Goal: Information Seeking & Learning: Learn about a topic

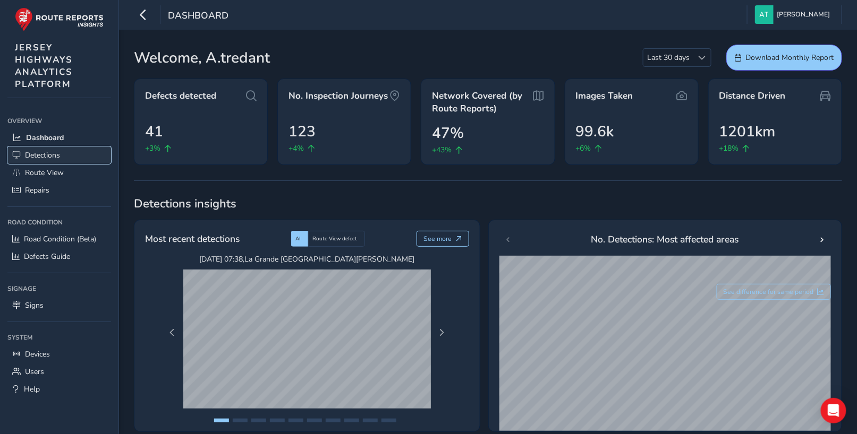
click at [40, 154] on span "Detections" at bounding box center [42, 155] width 35 height 10
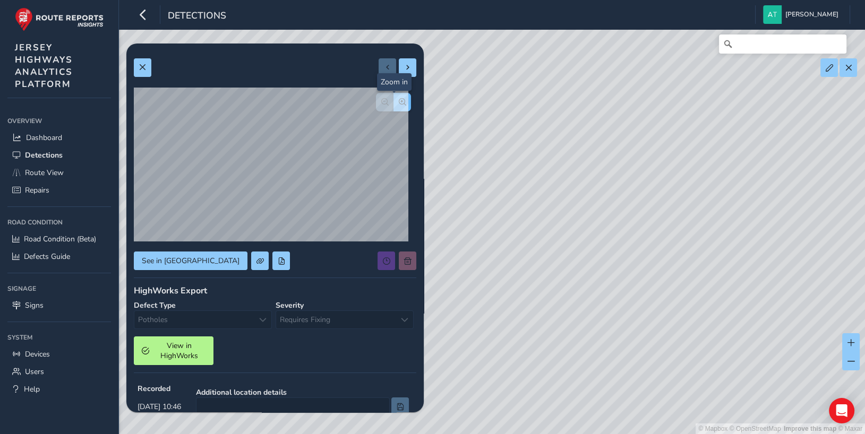
click at [399, 101] on span "button" at bounding box center [402, 101] width 7 height 7
click at [399, 100] on span "button" at bounding box center [402, 101] width 7 height 7
click at [381, 100] on span "button" at bounding box center [384, 101] width 7 height 7
click at [381, 98] on span "button" at bounding box center [384, 101] width 7 height 7
click at [140, 67] on span at bounding box center [142, 67] width 7 height 7
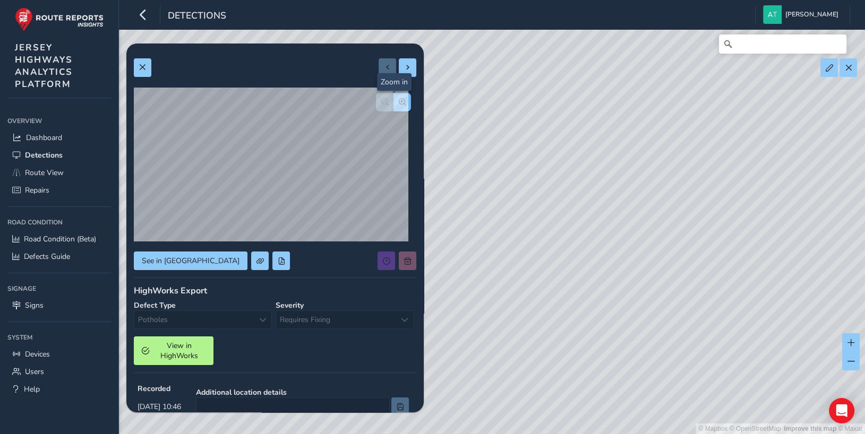
click at [399, 98] on span "button" at bounding box center [402, 101] width 7 height 7
drag, startPoint x: 395, startPoint y: 98, endPoint x: 391, endPoint y: 103, distance: 5.6
click at [399, 99] on span "button" at bounding box center [402, 101] width 7 height 7
drag, startPoint x: 142, startPoint y: 63, endPoint x: 165, endPoint y: 73, distance: 25.0
click at [145, 63] on button at bounding box center [143, 67] width 18 height 19
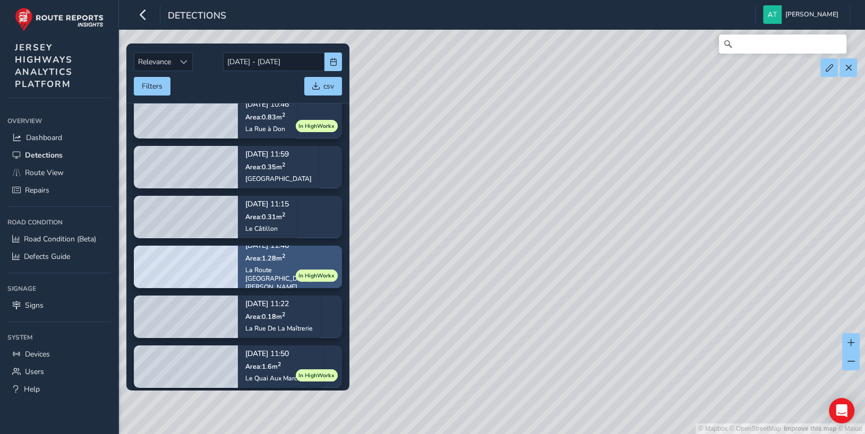
scroll to position [20, 0]
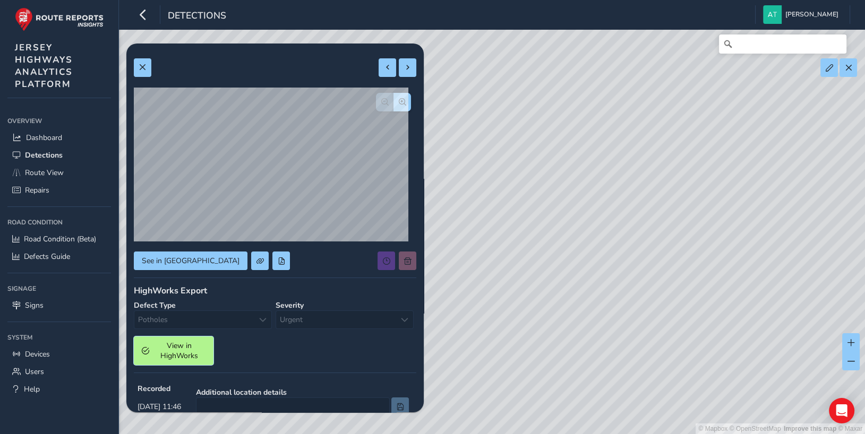
click at [172, 347] on span "View in HighWorks" at bounding box center [179, 351] width 53 height 20
drag, startPoint x: 396, startPoint y: 95, endPoint x: 387, endPoint y: 101, distance: 10.6
click at [394, 97] on button "button" at bounding box center [403, 102] width 18 height 19
click at [399, 101] on span "button" at bounding box center [402, 101] width 7 height 7
click at [144, 65] on span at bounding box center [142, 67] width 7 height 7
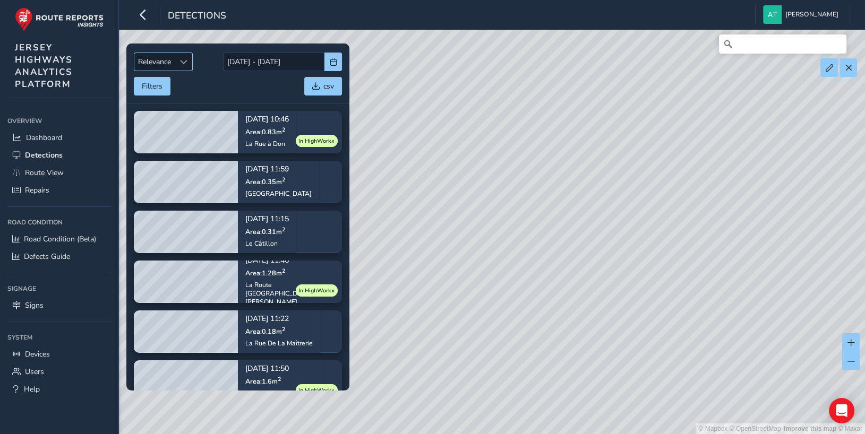
click at [181, 59] on span "Sort by Date" at bounding box center [183, 61] width 7 height 7
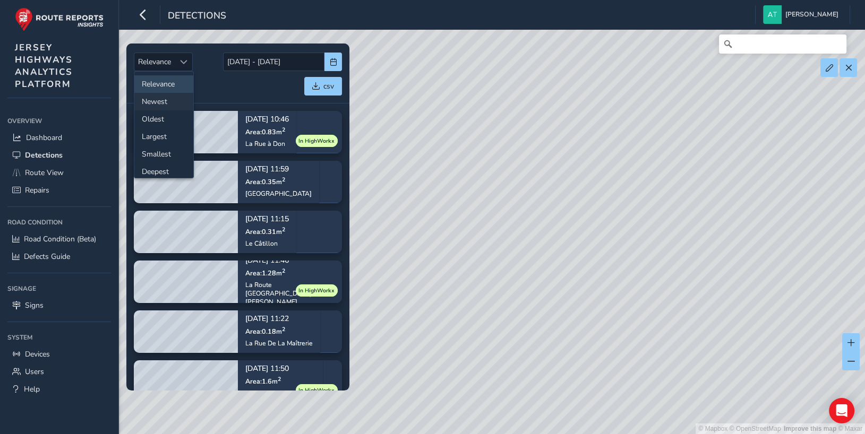
click at [159, 98] on li "Newest" at bounding box center [163, 102] width 59 height 18
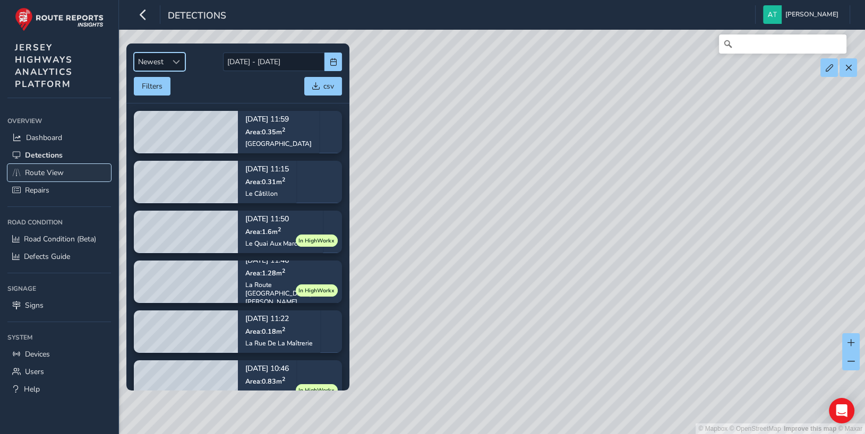
click at [37, 169] on span "Route View" at bounding box center [44, 173] width 39 height 10
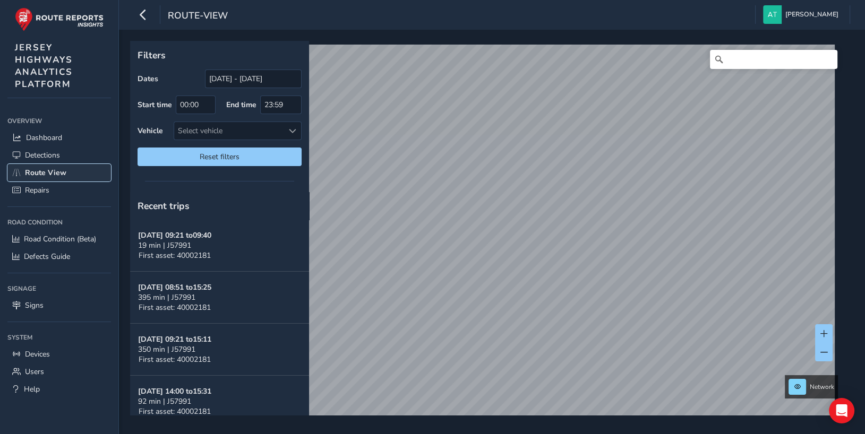
click at [40, 168] on span "Route View" at bounding box center [45, 173] width 41 height 10
click at [292, 130] on span at bounding box center [292, 130] width 7 height 7
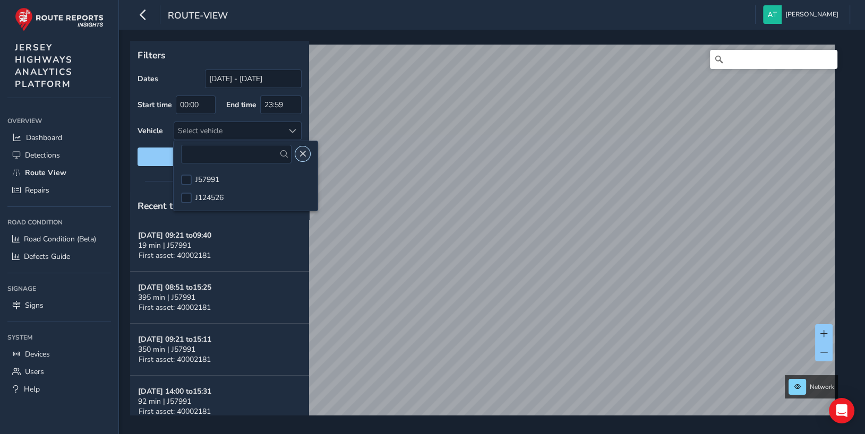
click at [299, 152] on span "Close" at bounding box center [302, 153] width 7 height 7
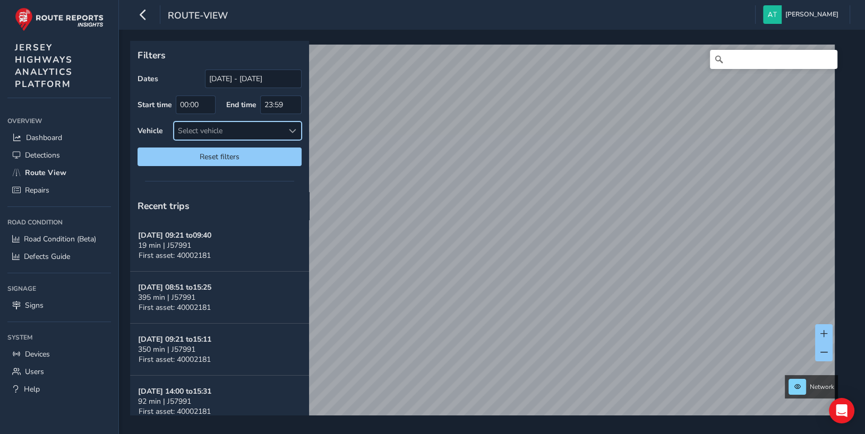
click at [293, 130] on span at bounding box center [292, 130] width 7 height 7
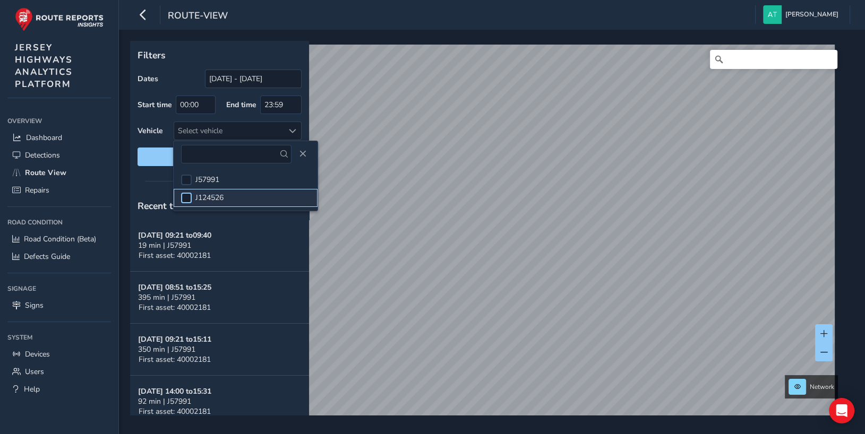
click at [187, 194] on div at bounding box center [186, 198] width 11 height 11
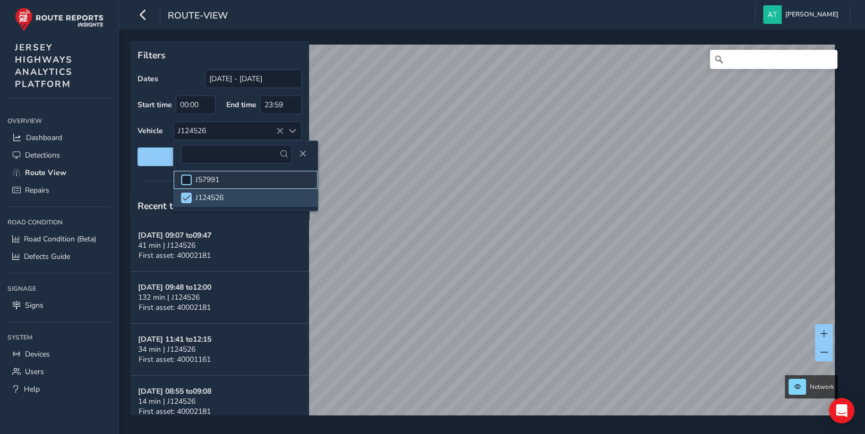
drag, startPoint x: 185, startPoint y: 177, endPoint x: 207, endPoint y: 187, distance: 23.8
click at [185, 178] on div at bounding box center [186, 180] width 11 height 11
click at [189, 196] on span at bounding box center [187, 197] width 8 height 7
click at [299, 153] on span "Close" at bounding box center [302, 153] width 7 height 7
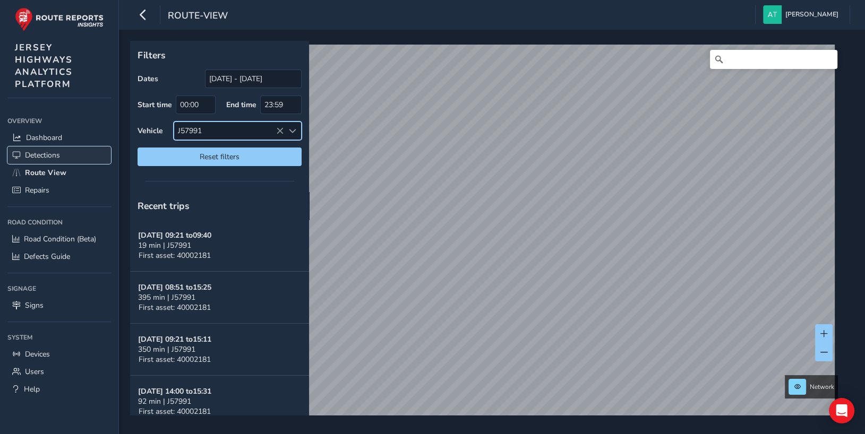
click at [40, 154] on span "Detections" at bounding box center [42, 155] width 35 height 10
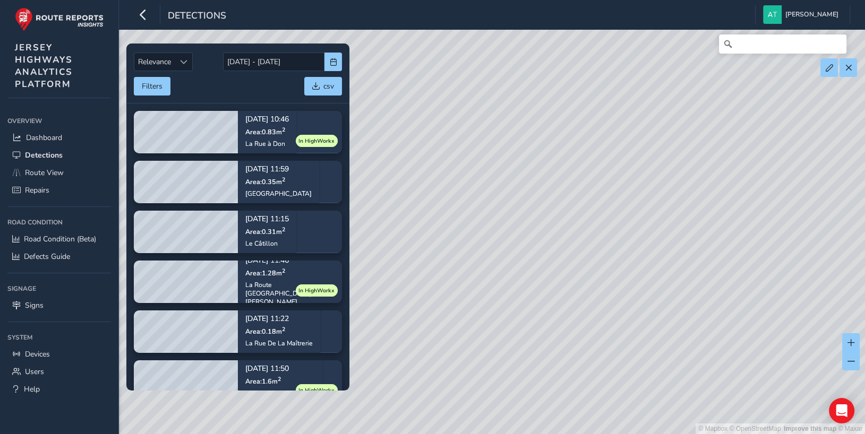
drag, startPoint x: 669, startPoint y: 204, endPoint x: 492, endPoint y: 192, distance: 176.7
click at [492, 192] on div "© Mapbox © OpenStreetMap Improve this map © Maxar" at bounding box center [432, 217] width 865 height 434
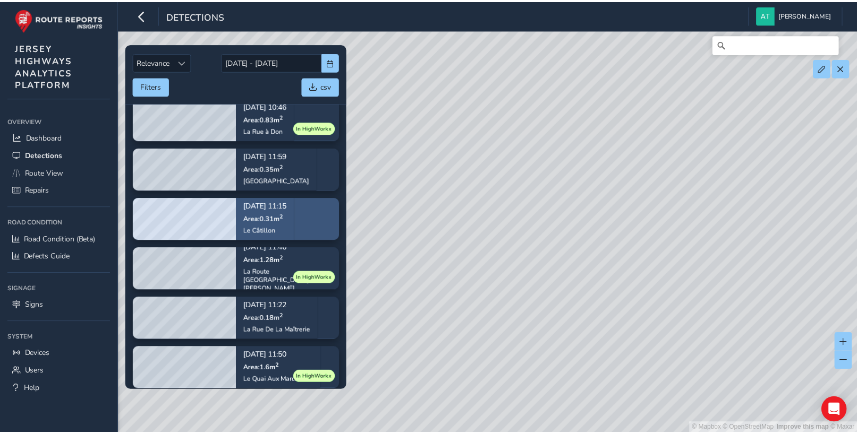
scroll to position [20, 0]
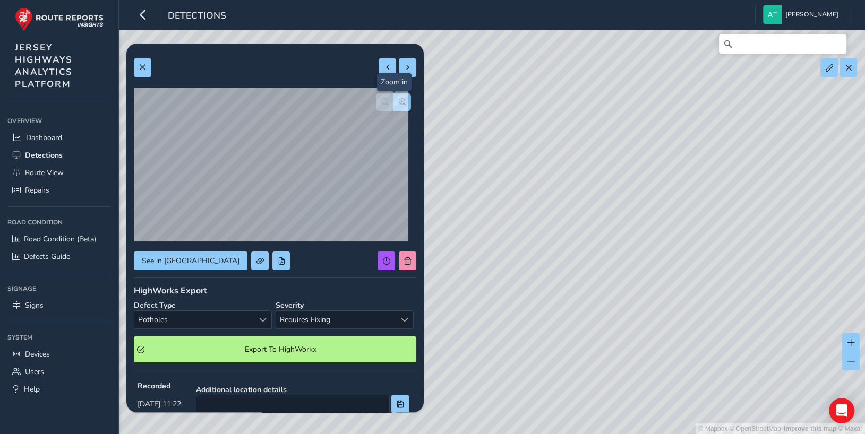
click at [399, 99] on span "button" at bounding box center [402, 101] width 7 height 7
click at [399, 102] on span "button" at bounding box center [402, 101] width 7 height 7
click at [145, 65] on span at bounding box center [142, 67] width 7 height 7
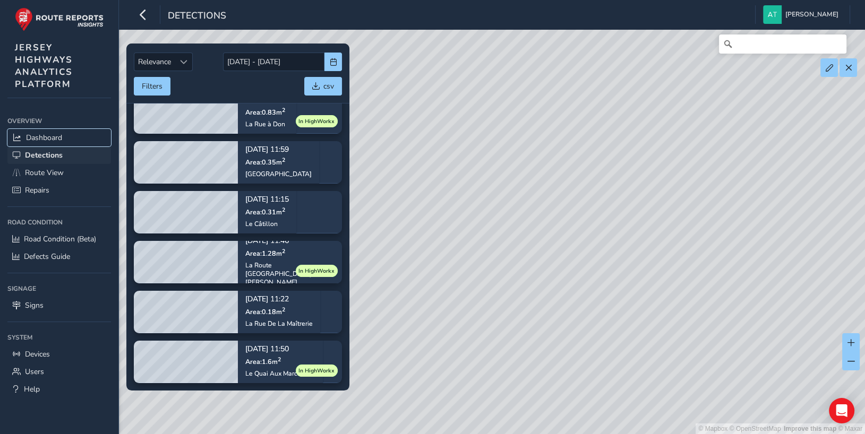
drag, startPoint x: 36, startPoint y: 137, endPoint x: 61, endPoint y: 146, distance: 26.7
click at [36, 137] on span "Dashboard" at bounding box center [44, 138] width 36 height 10
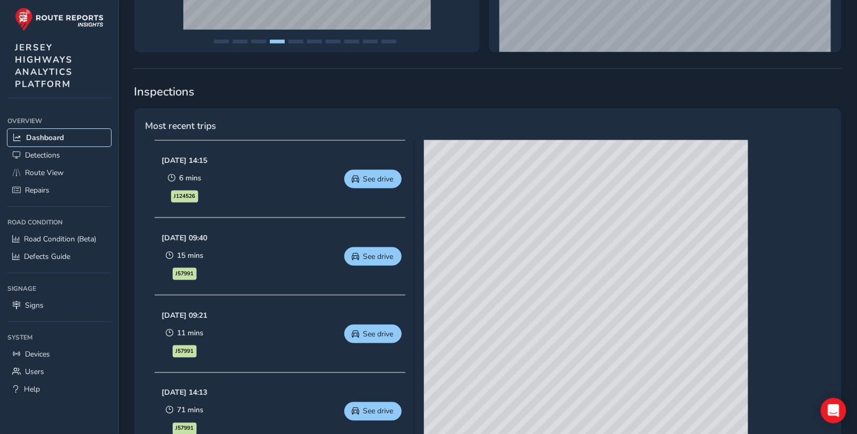
scroll to position [372, 0]
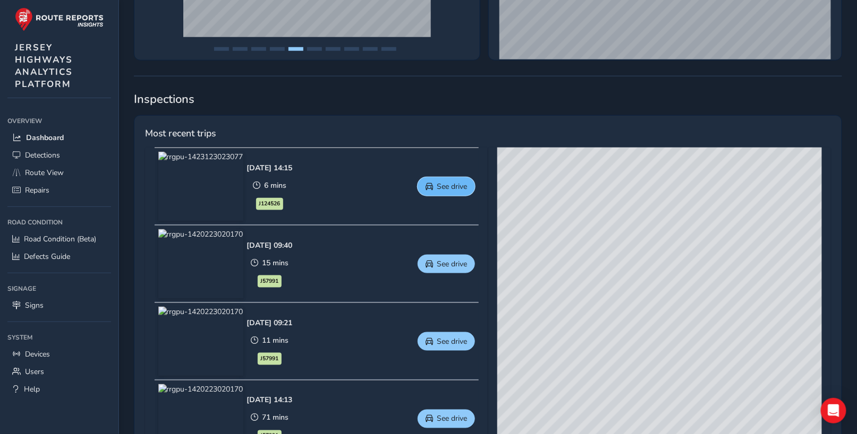
click at [439, 184] on span "See drive" at bounding box center [452, 187] width 30 height 10
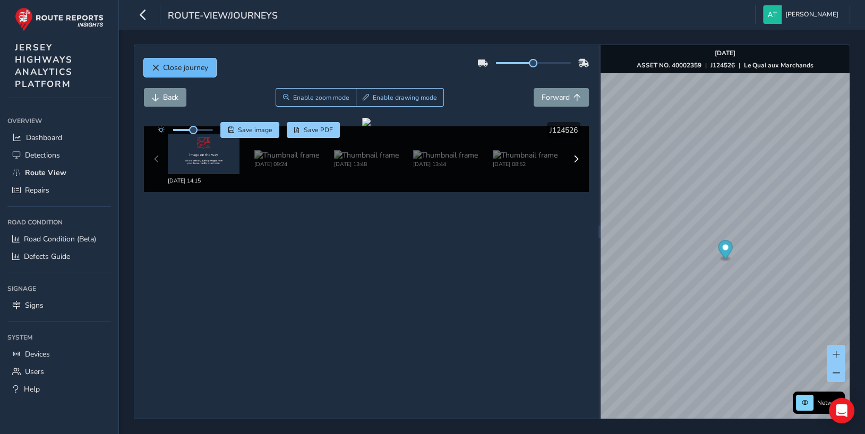
click at [155, 67] on span "Close journey" at bounding box center [155, 67] width 7 height 7
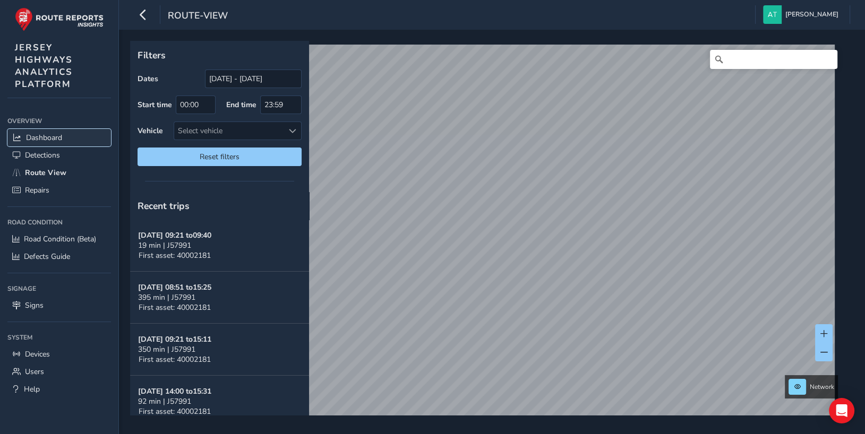
click at [33, 137] on span "Dashboard" at bounding box center [44, 138] width 36 height 10
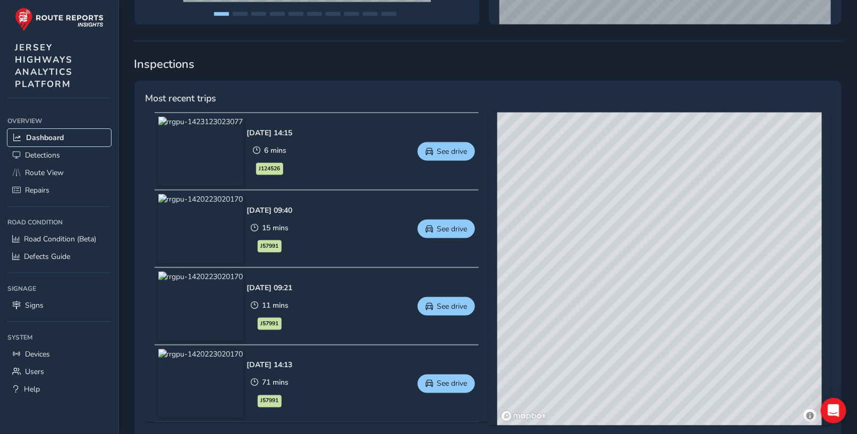
scroll to position [425, 0]
